Goal: Task Accomplishment & Management: Manage account settings

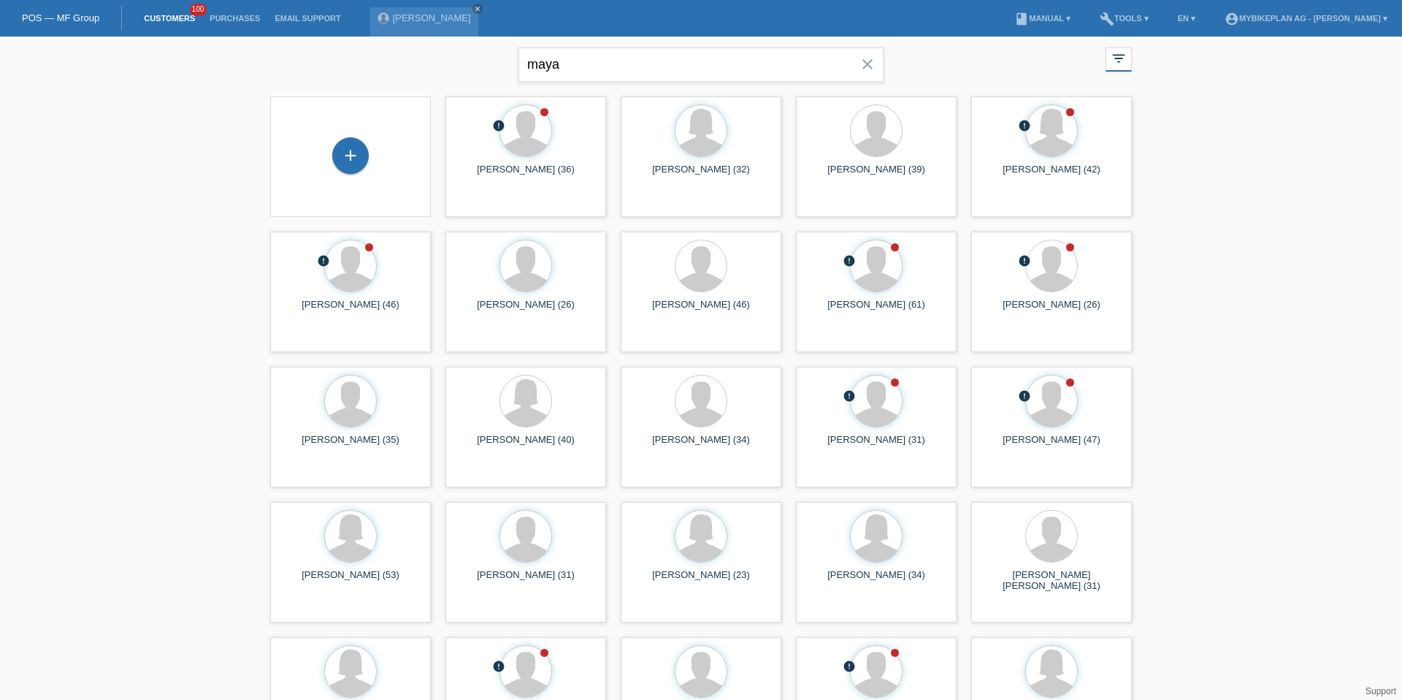
type input "maya"
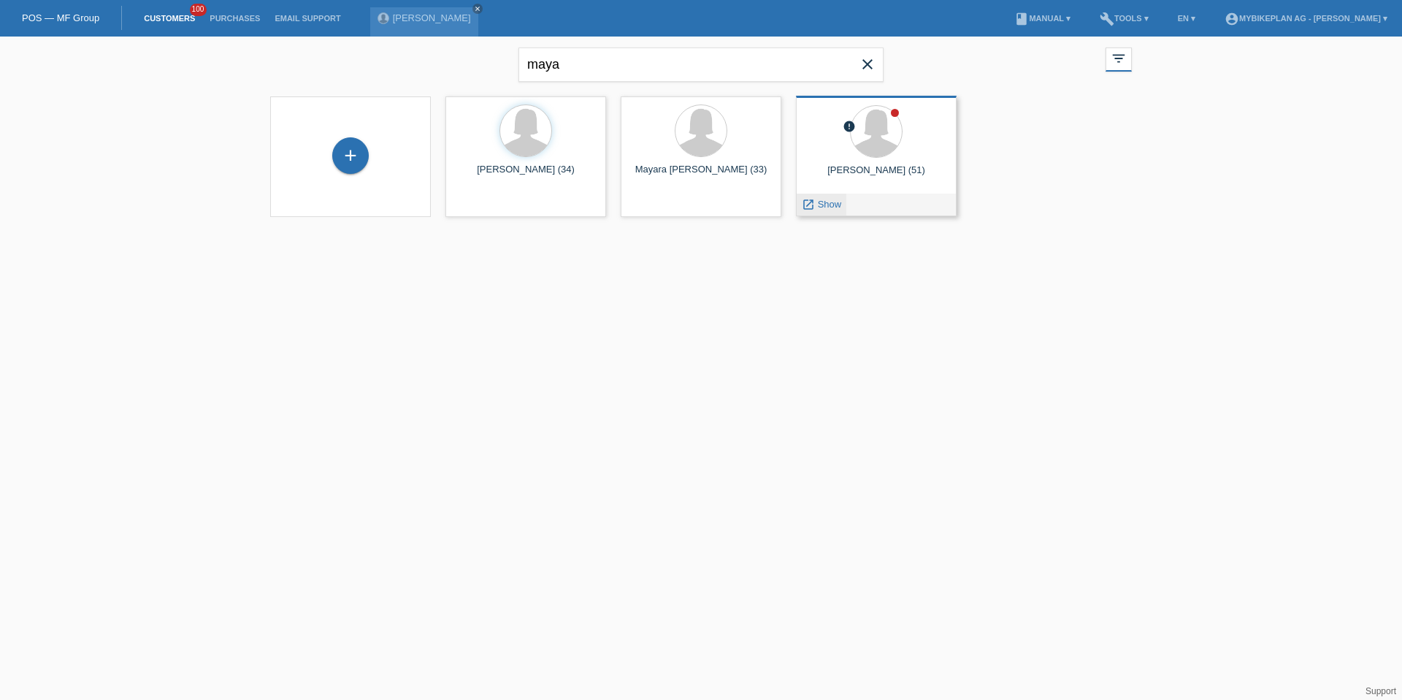
click at [835, 196] on div "launch Show" at bounding box center [822, 205] width 50 height 22
click at [835, 197] on div "launch Show" at bounding box center [822, 205] width 50 height 22
click at [835, 202] on span "Show" at bounding box center [830, 204] width 24 height 11
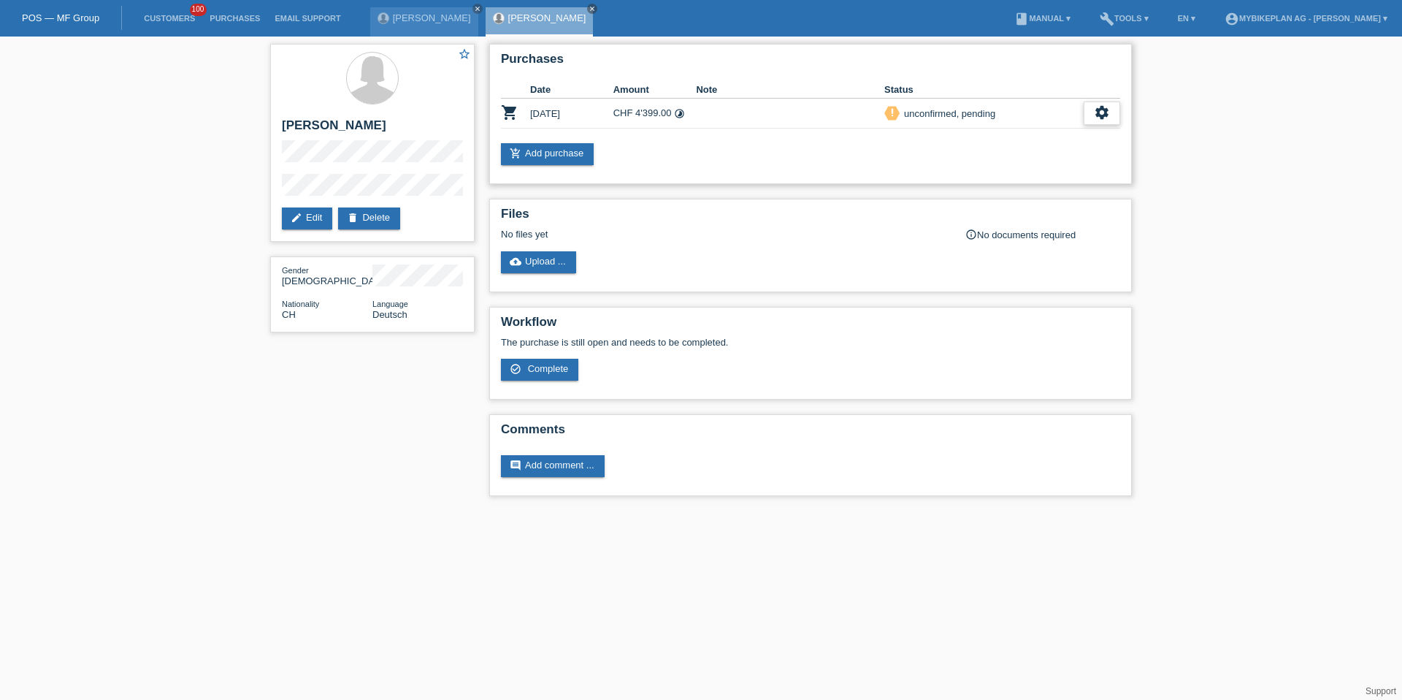
click at [1120, 116] on div "settings" at bounding box center [1102, 113] width 37 height 23
click at [994, 207] on span "Customer has withdrawn from the purchase..." at bounding box center [1016, 203] width 196 height 18
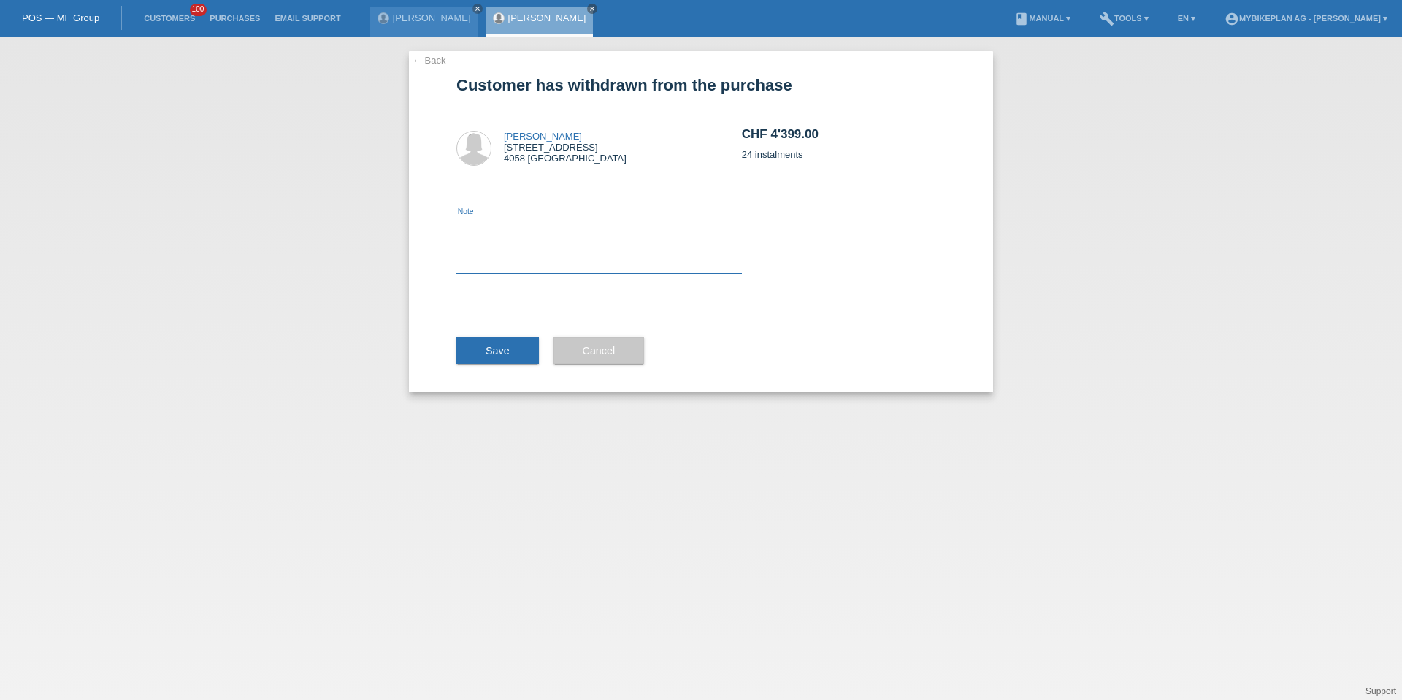
click at [639, 240] on textarea at bounding box center [599, 245] width 286 height 56
type textarea "ccc"
click at [519, 368] on div "Save" at bounding box center [497, 350] width 83 height 85
click at [507, 348] on span "Save" at bounding box center [498, 351] width 24 height 12
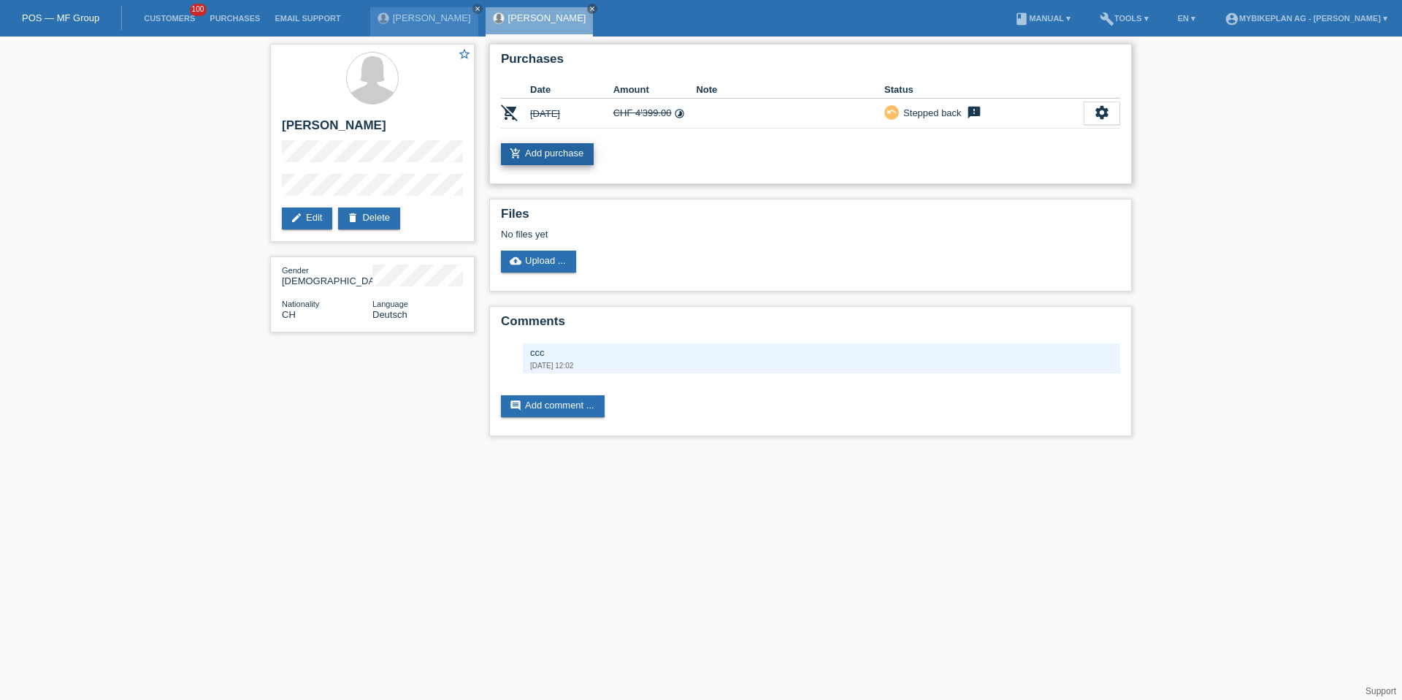
click at [526, 159] on link "add_shopping_cart Add purchase" at bounding box center [547, 154] width 93 height 22
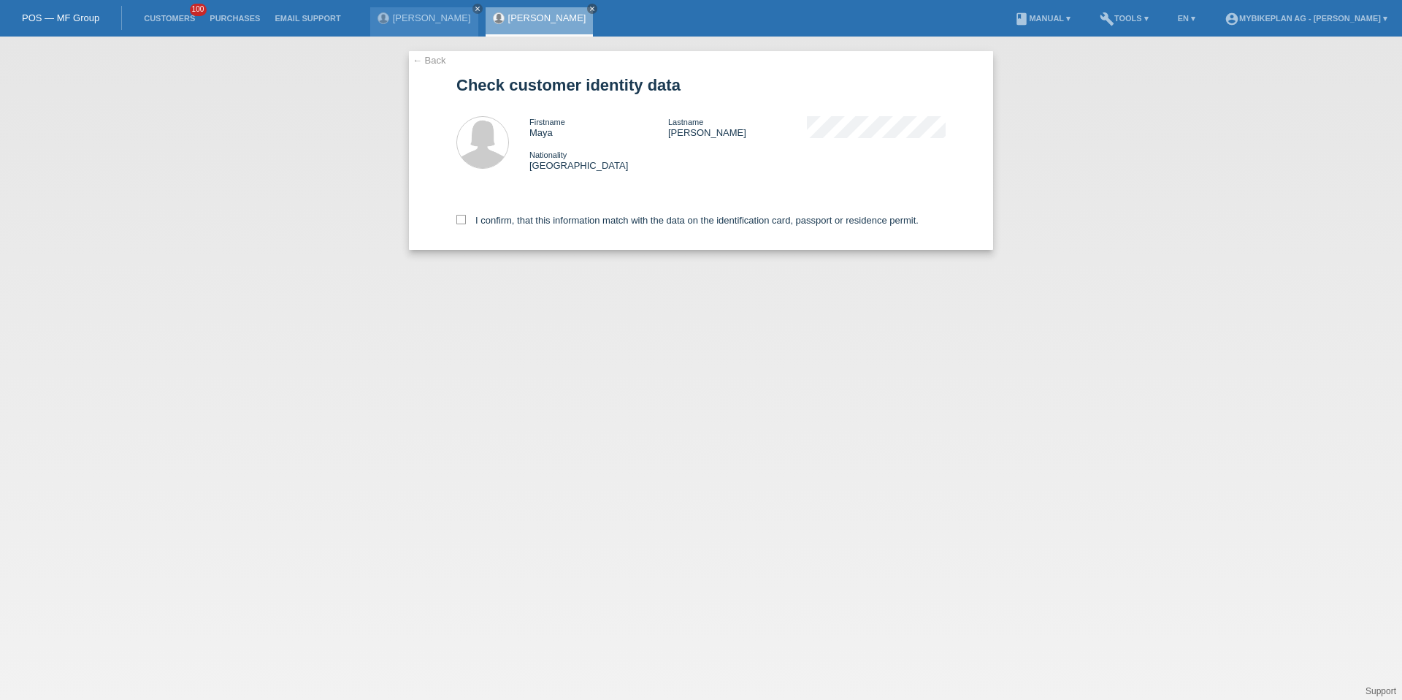
click at [515, 232] on div "I confirm, that this information match with the data on the identification card…" at bounding box center [700, 217] width 489 height 64
click at [523, 224] on label "I confirm, that this information match with the data on the identification card…" at bounding box center [687, 220] width 462 height 11
click at [466, 224] on input "I confirm, that this information match with the data on the identification card…" at bounding box center [460, 219] width 9 height 9
checkbox input "true"
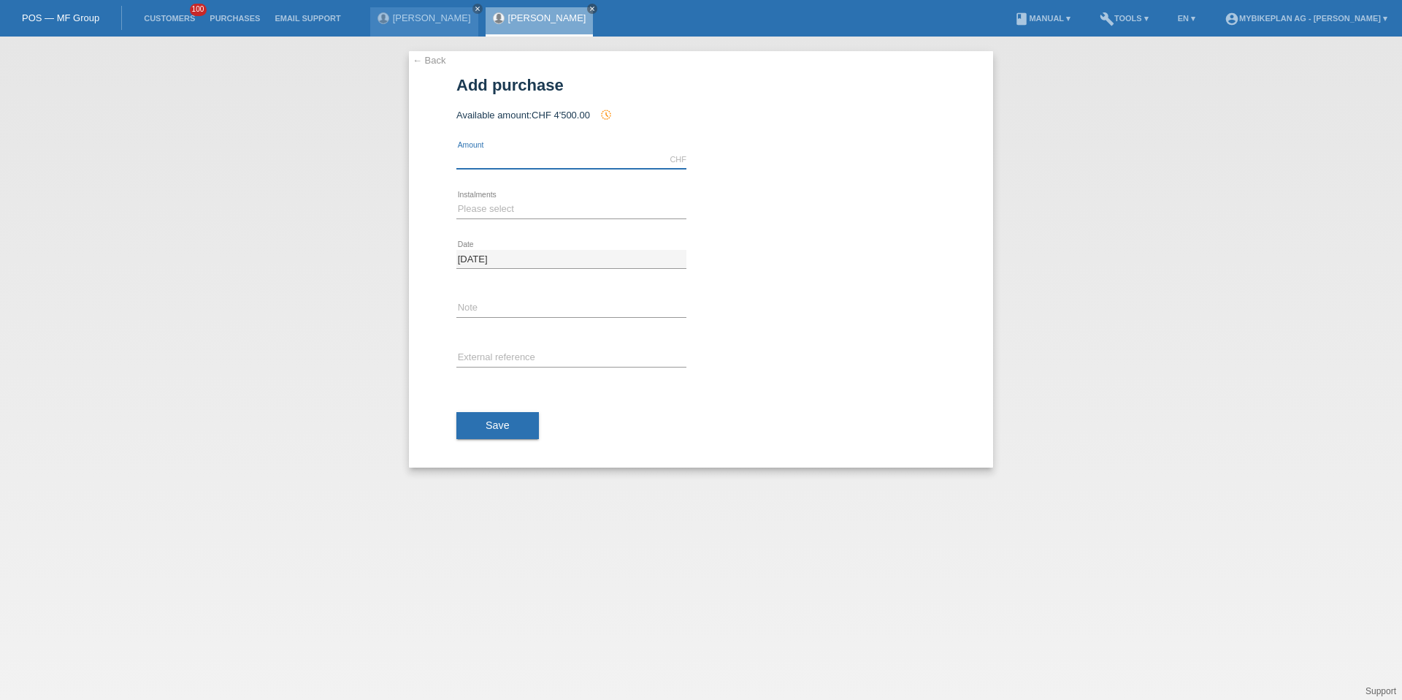
click at [559, 160] on input "text" at bounding box center [571, 159] width 230 height 18
type input "4999.00"
click at [499, 213] on select "Please select 6 instalments 12 instalments 18 instalments 24 instalments 36 ins…" at bounding box center [571, 209] width 230 height 18
select select "487"
click at [490, 346] on div "error External reference" at bounding box center [571, 359] width 230 height 50
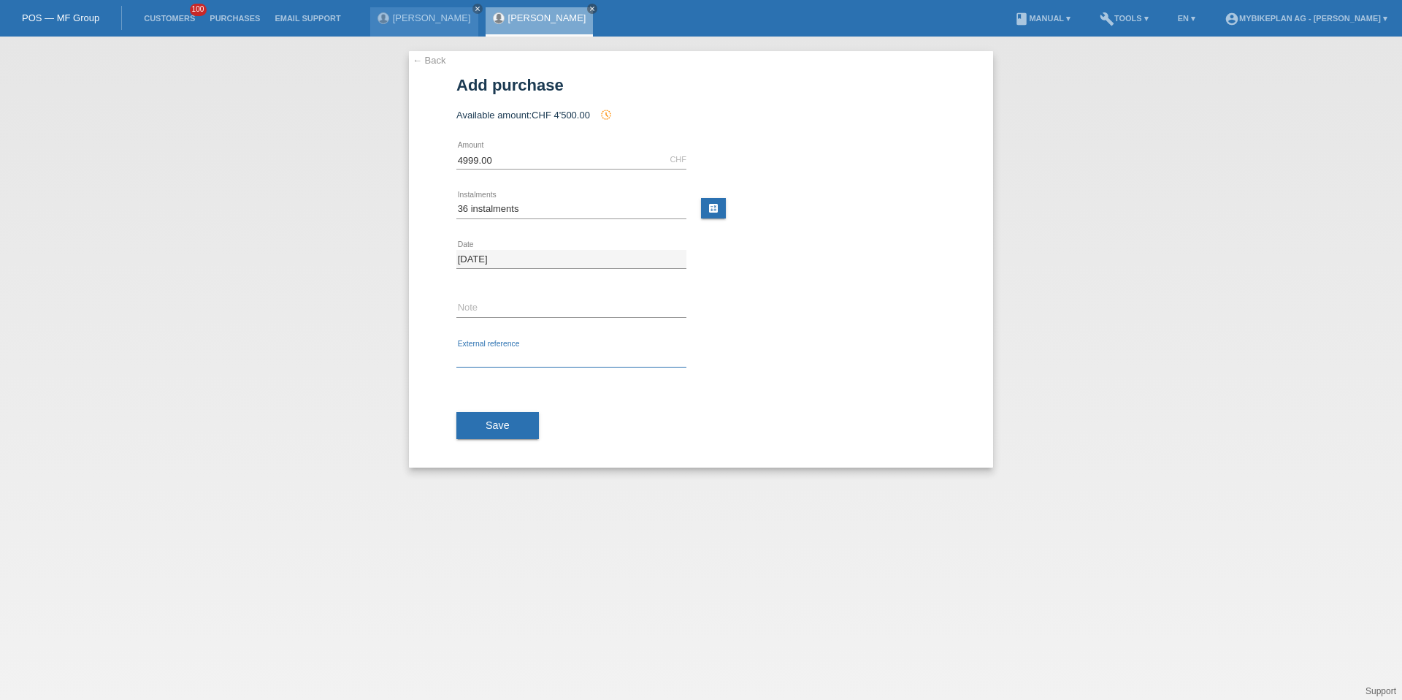
click at [490, 357] on input "text" at bounding box center [571, 358] width 230 height 18
paste input "42071643230"
type input "42071643230"
click at [494, 418] on button "Save" at bounding box center [497, 426] width 83 height 28
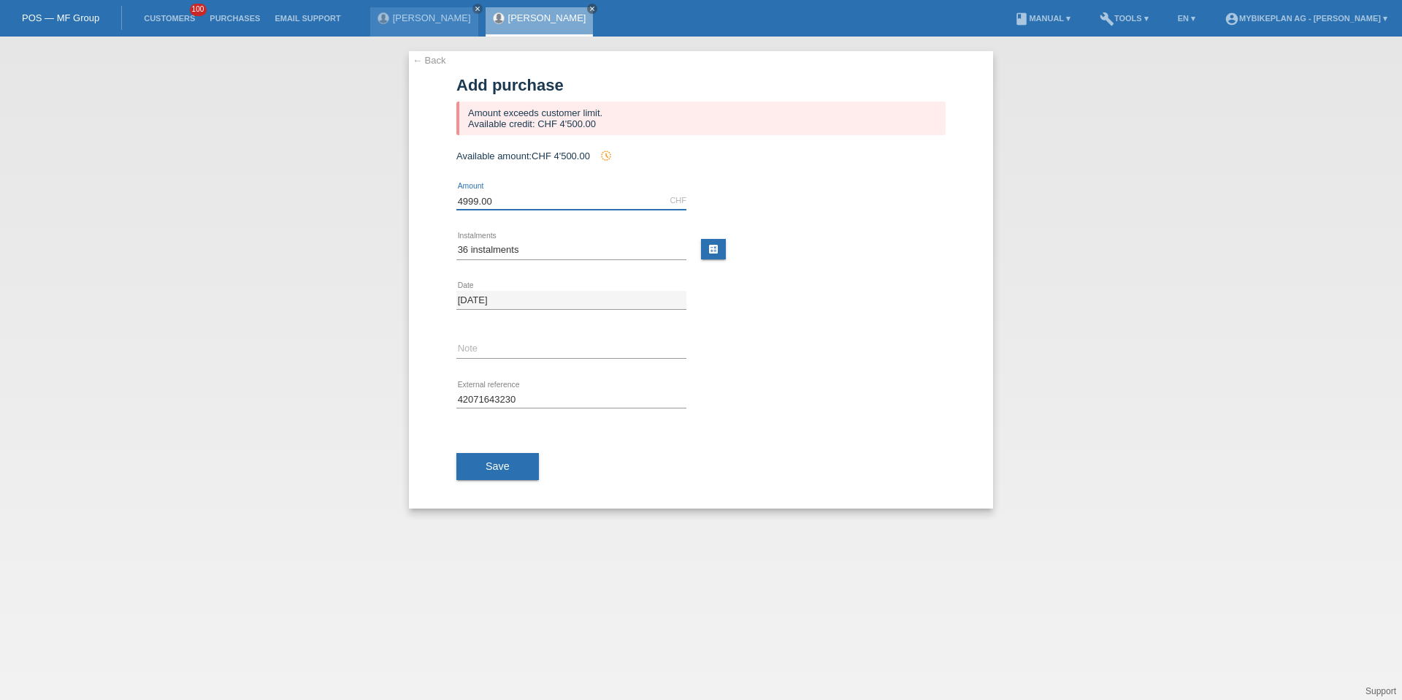
click at [481, 196] on input "4999.00" at bounding box center [571, 200] width 230 height 18
type input "4500.00"
click at [483, 469] on button "Save" at bounding box center [497, 467] width 83 height 28
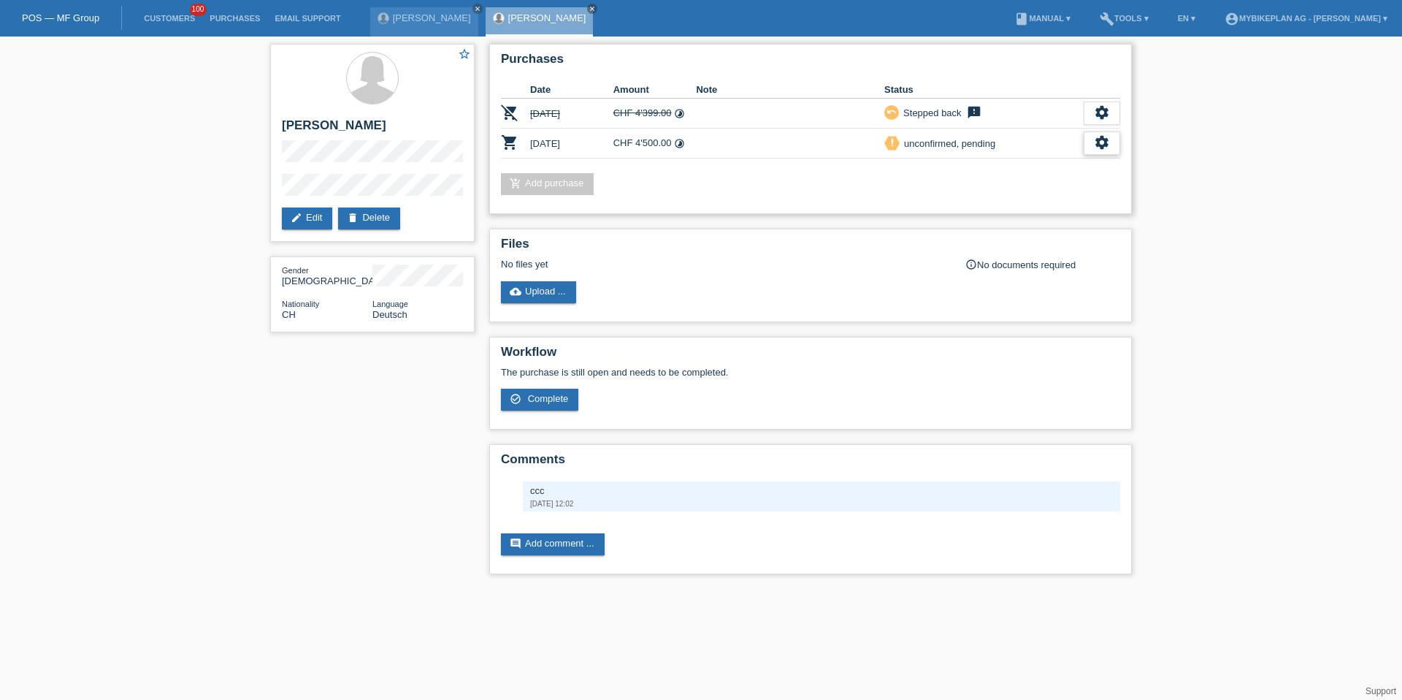
click at [1089, 148] on div "settings" at bounding box center [1102, 142] width 37 height 23
click at [1101, 146] on icon "settings" at bounding box center [1102, 142] width 16 height 16
click at [1041, 165] on div "fullscreen Show" at bounding box center [1007, 167] width 221 height 22
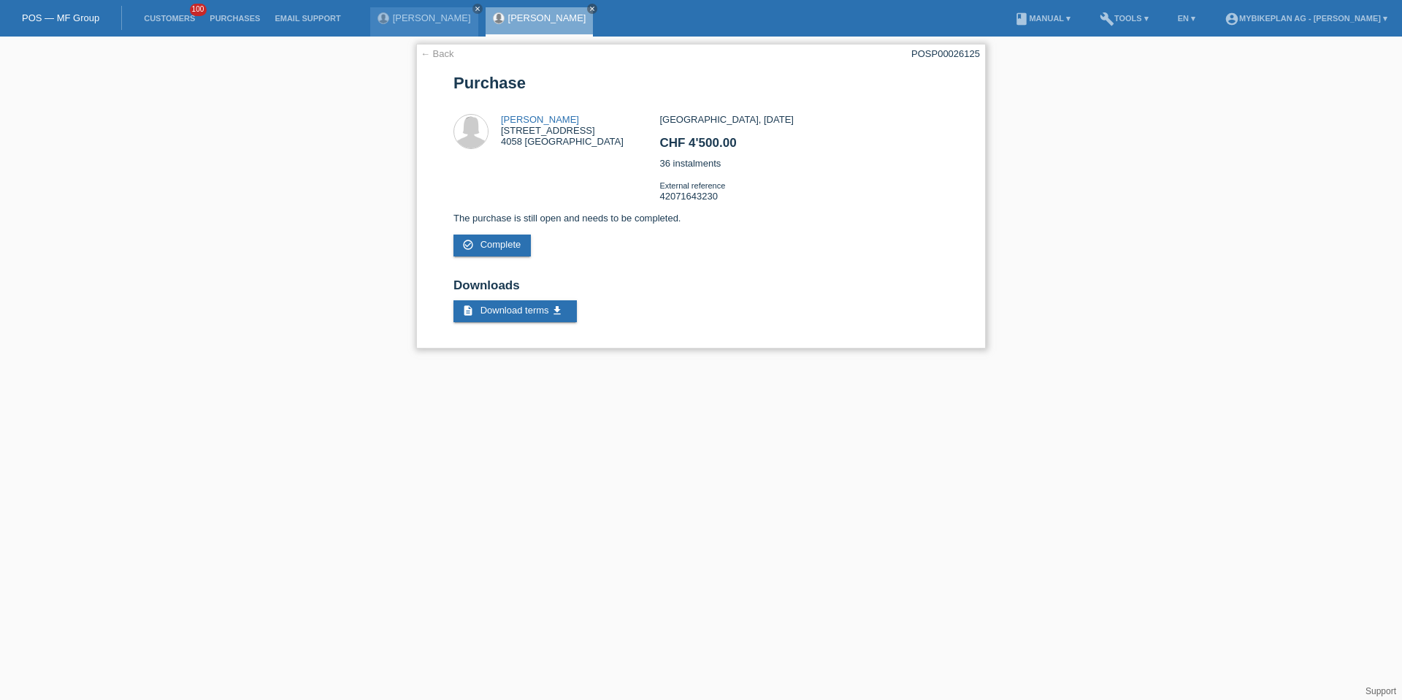
click at [971, 61] on div "← Back POSP00026125 [GEOGRAPHIC_DATA] [PERSON_NAME] [STREET_ADDRESS] CHF 4'500.…" at bounding box center [701, 196] width 570 height 305
click at [971, 61] on div "← Back POSP00026125 Purchase Maya Hofstetter Hirzbrunnenallee 4 4058 Basel CHF …" at bounding box center [701, 196] width 570 height 305
click at [969, 55] on div "POSP00026125" at bounding box center [945, 53] width 69 height 11
copy div "POSP00026125"
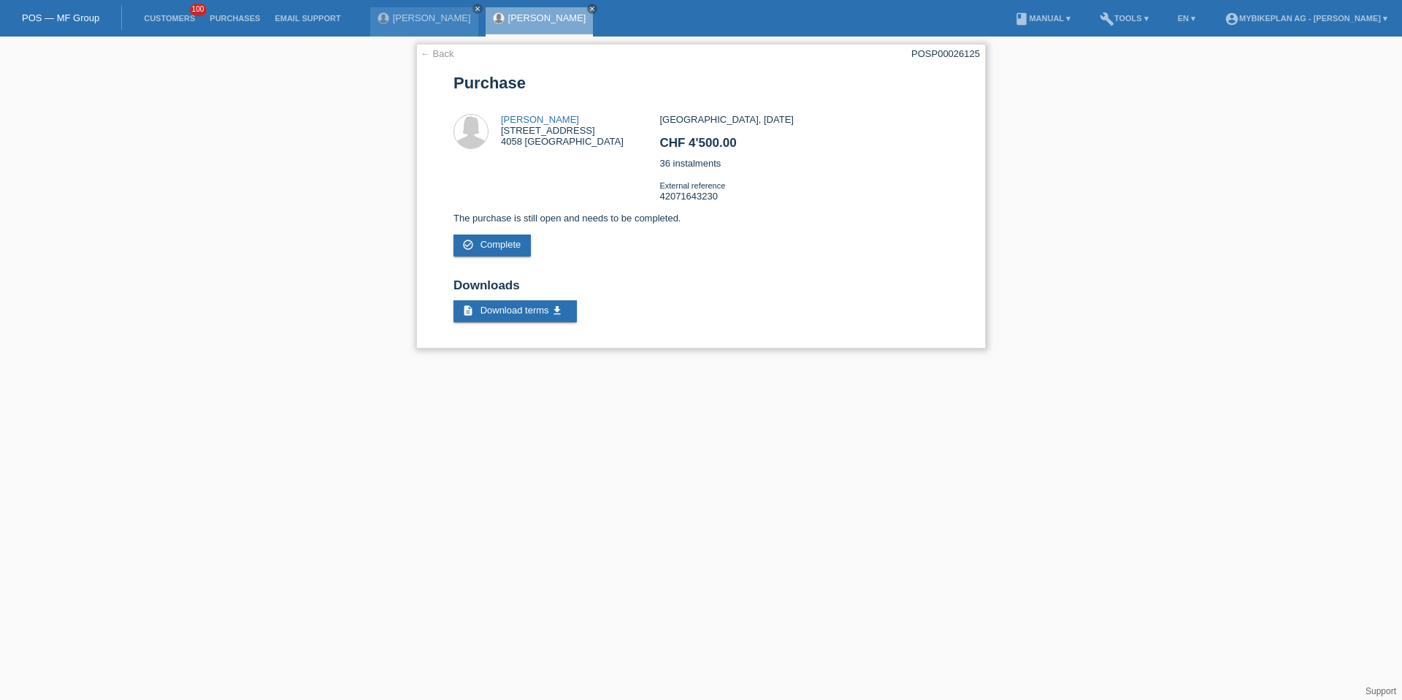
copy div "POSP00026125"
